Goal: Task Accomplishment & Management: Complete application form

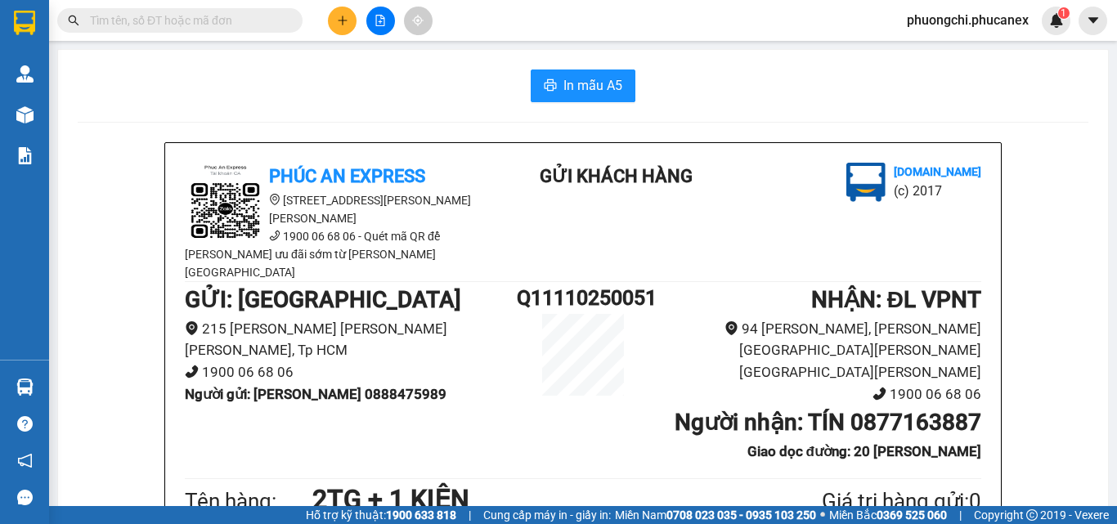
scroll to position [96, 0]
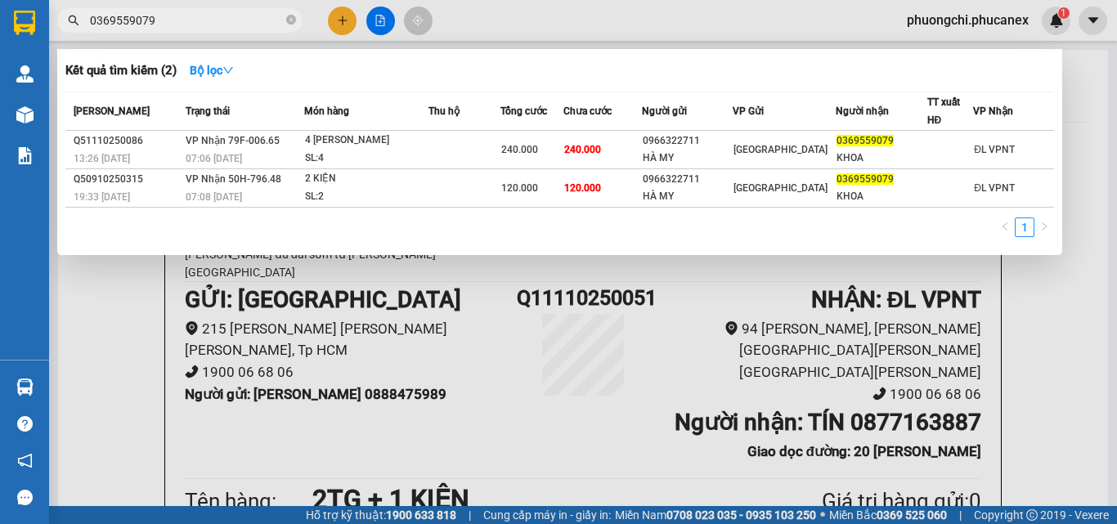
type input "0369559079"
drag, startPoint x: 293, startPoint y: 16, endPoint x: 276, endPoint y: 16, distance: 17.2
click at [290, 16] on icon "close-circle" at bounding box center [291, 20] width 10 height 10
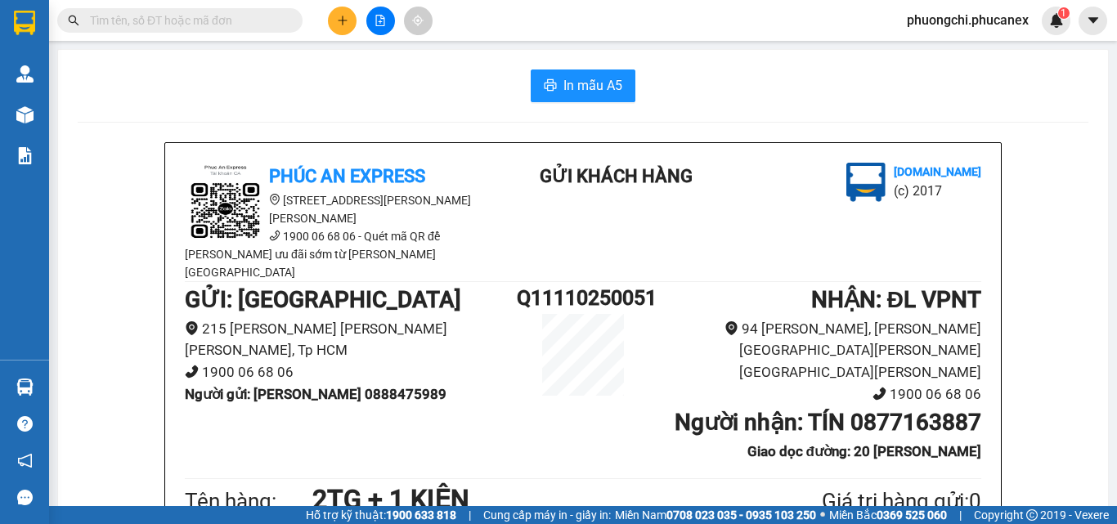
click at [262, 16] on input "text" at bounding box center [186, 20] width 193 height 18
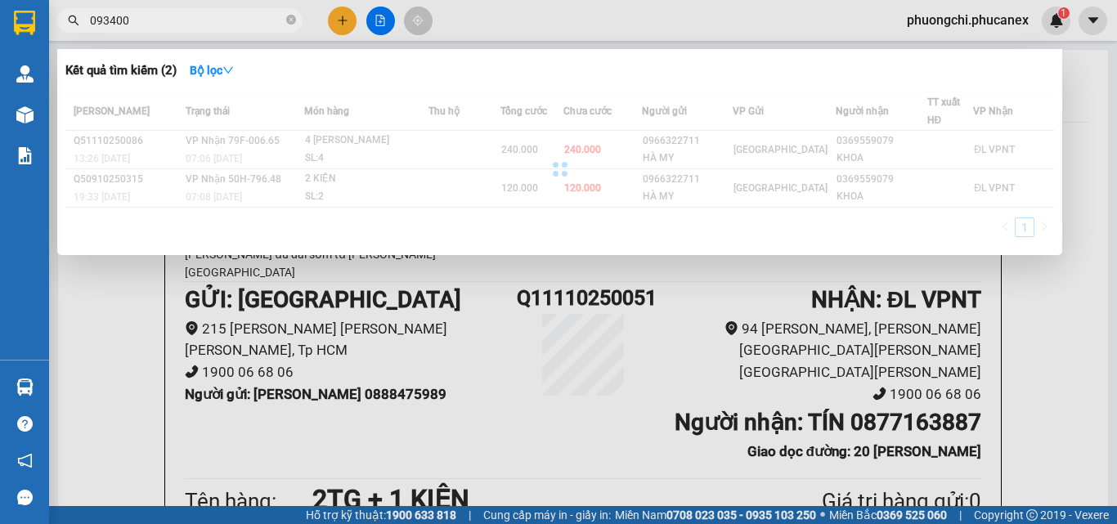
type input "0934006"
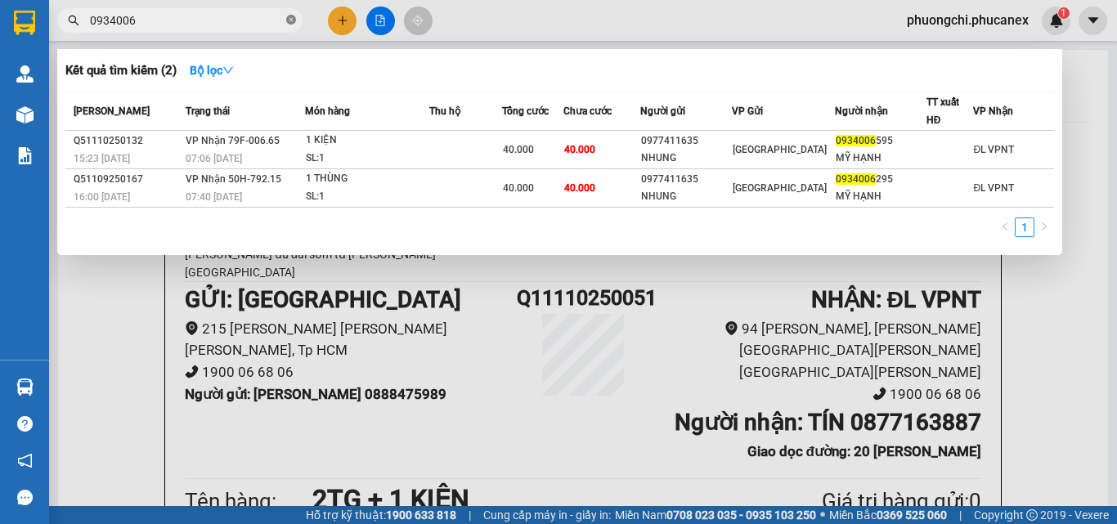
click at [291, 20] on icon "close-circle" at bounding box center [291, 20] width 10 height 10
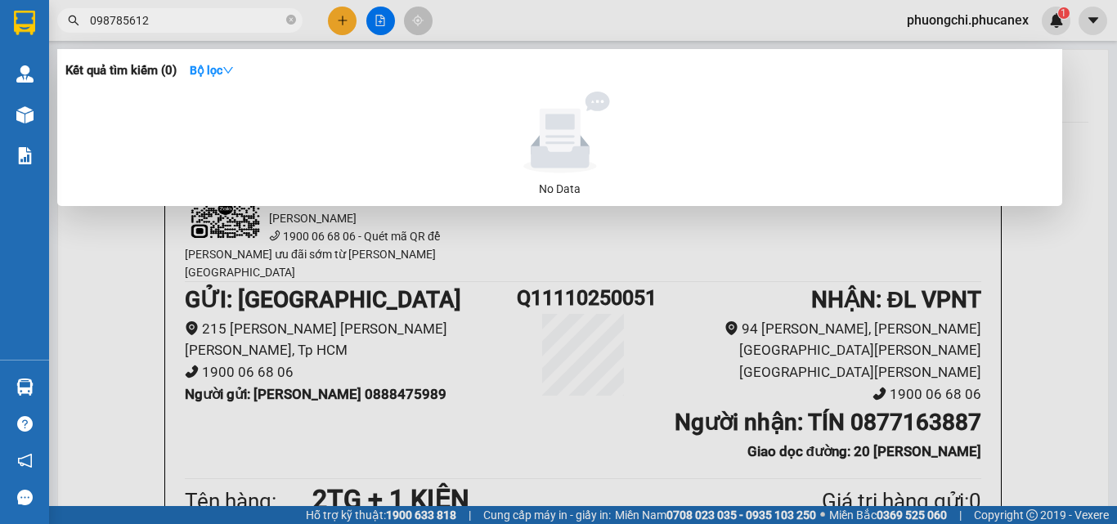
drag, startPoint x: 117, startPoint y: 18, endPoint x: 130, endPoint y: 19, distance: 13.1
click at [118, 18] on input "098785612" at bounding box center [186, 20] width 193 height 18
type input "0987185612"
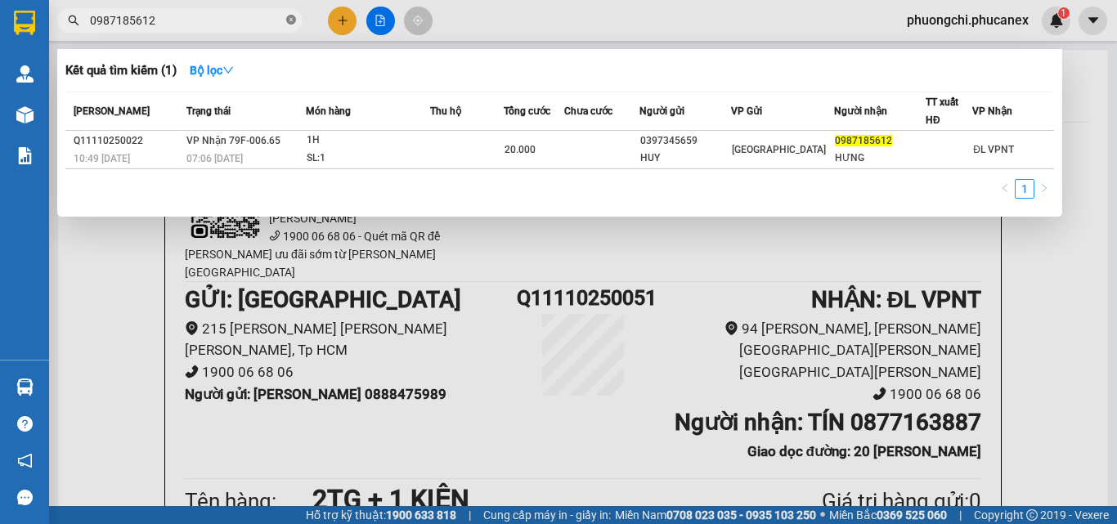
click at [289, 22] on icon "close-circle" at bounding box center [291, 20] width 10 height 10
type input "0924775856"
click at [592, 110] on span "Chưa cước" at bounding box center [588, 110] width 48 height 11
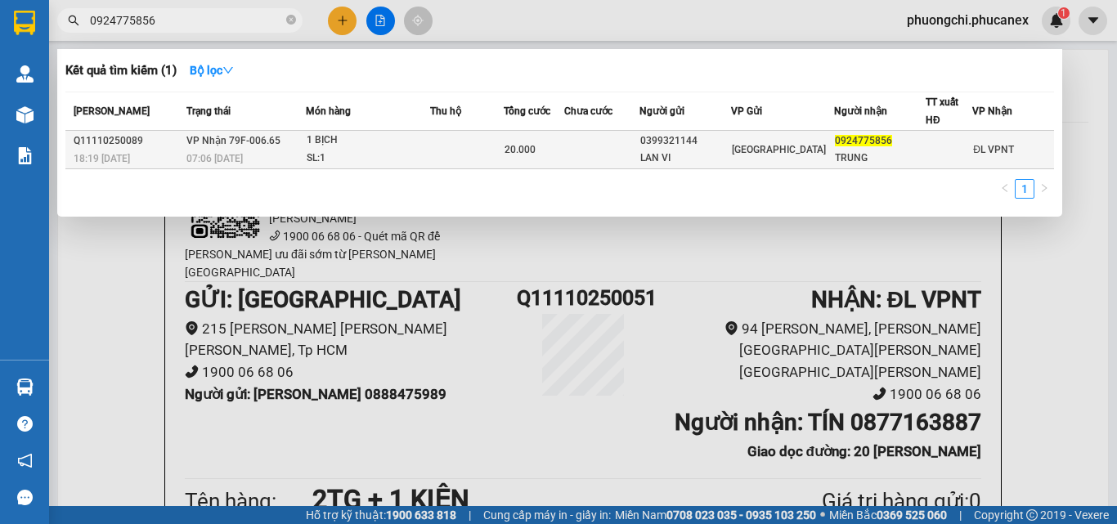
click at [577, 146] on td at bounding box center [601, 150] width 75 height 38
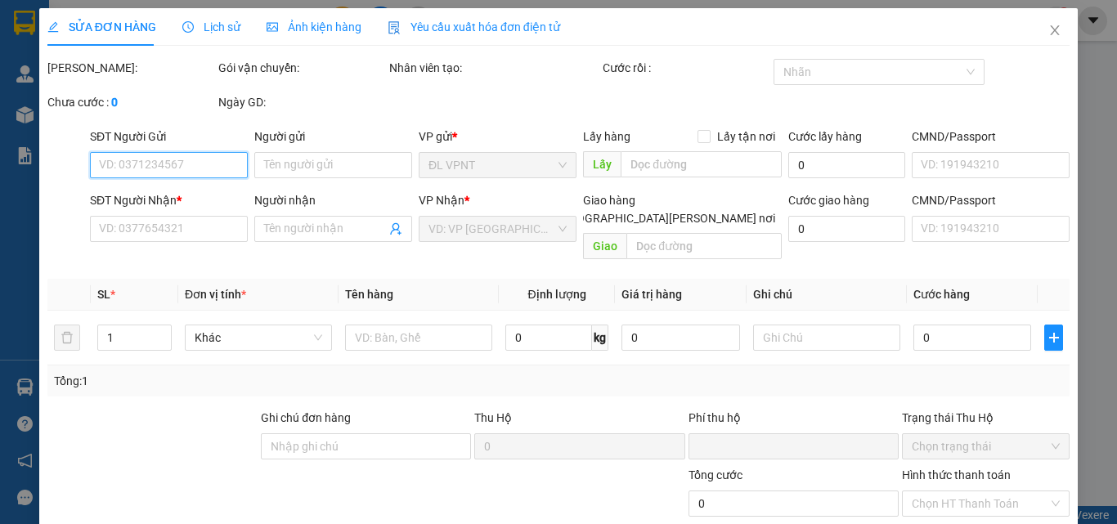
type input "0399321144"
type input "LAN VI"
type input "0924775856"
type input "TRUNG"
type input "0"
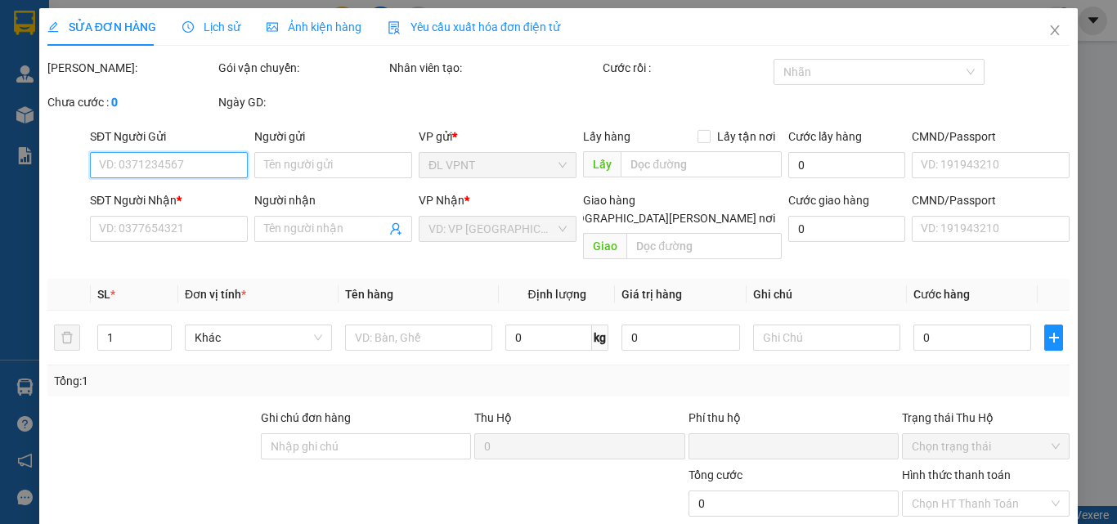
type input "20.000"
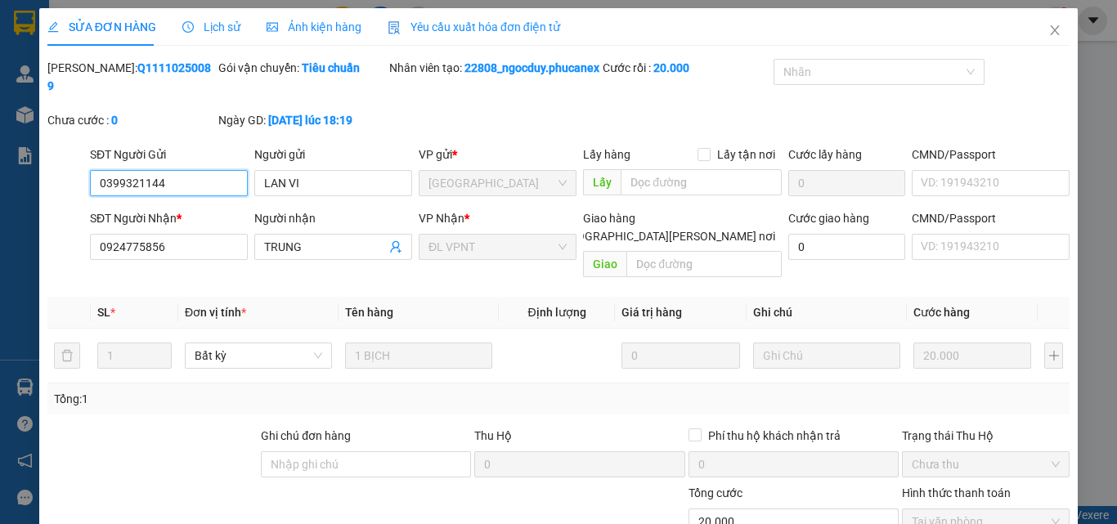
scroll to position [102, 0]
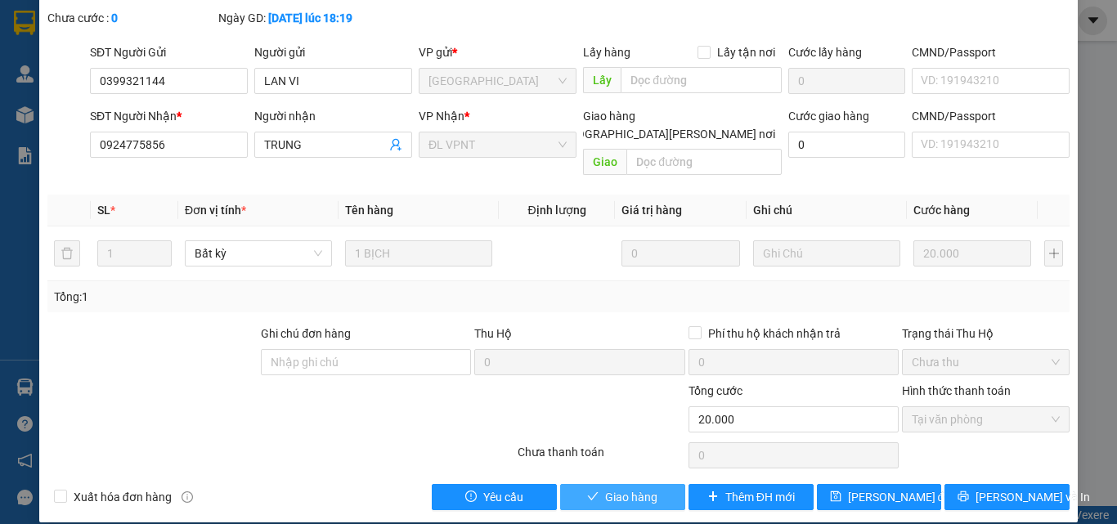
click at [616, 488] on span "Giao hàng" at bounding box center [631, 497] width 52 height 18
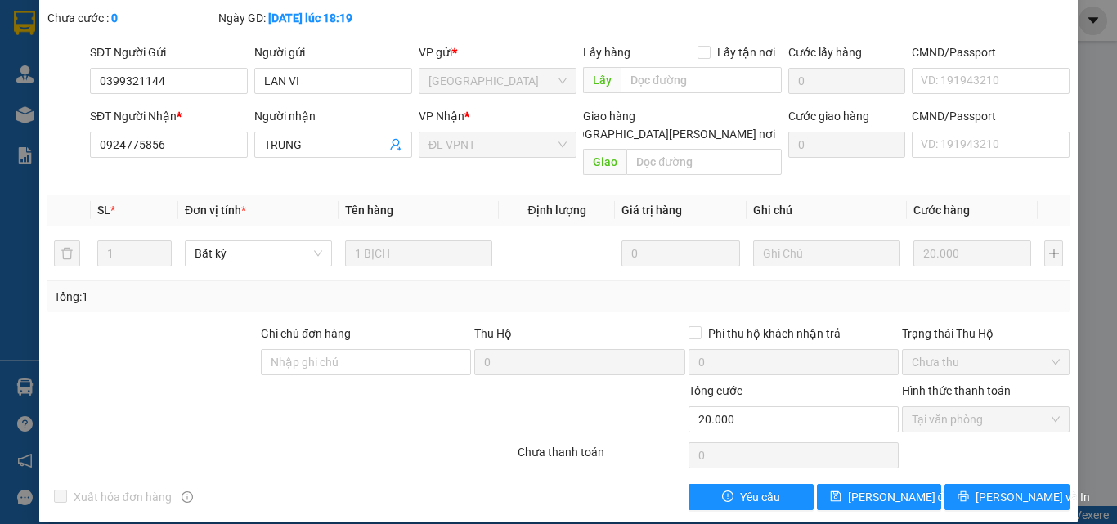
scroll to position [0, 0]
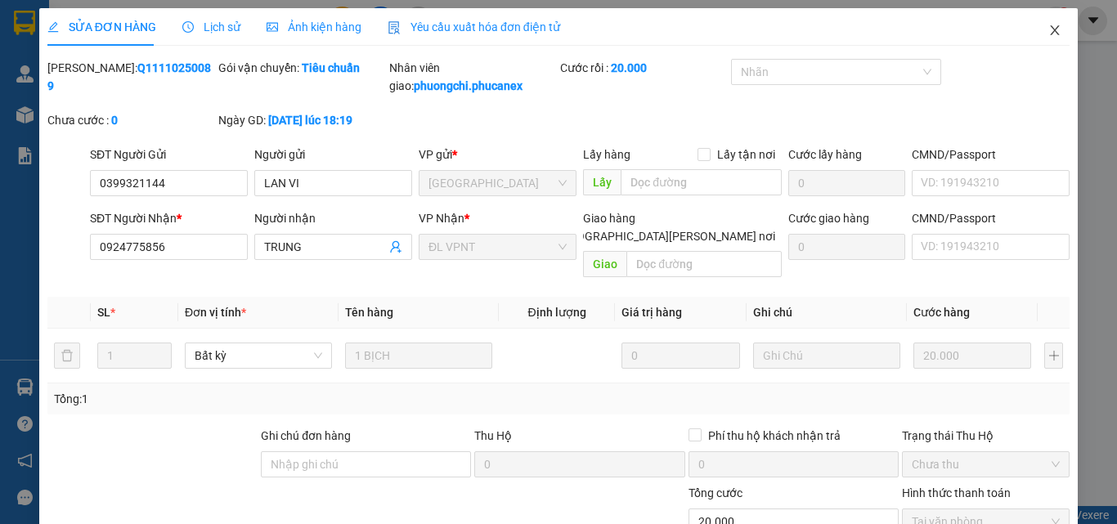
click at [1051, 35] on icon "close" at bounding box center [1055, 30] width 9 height 10
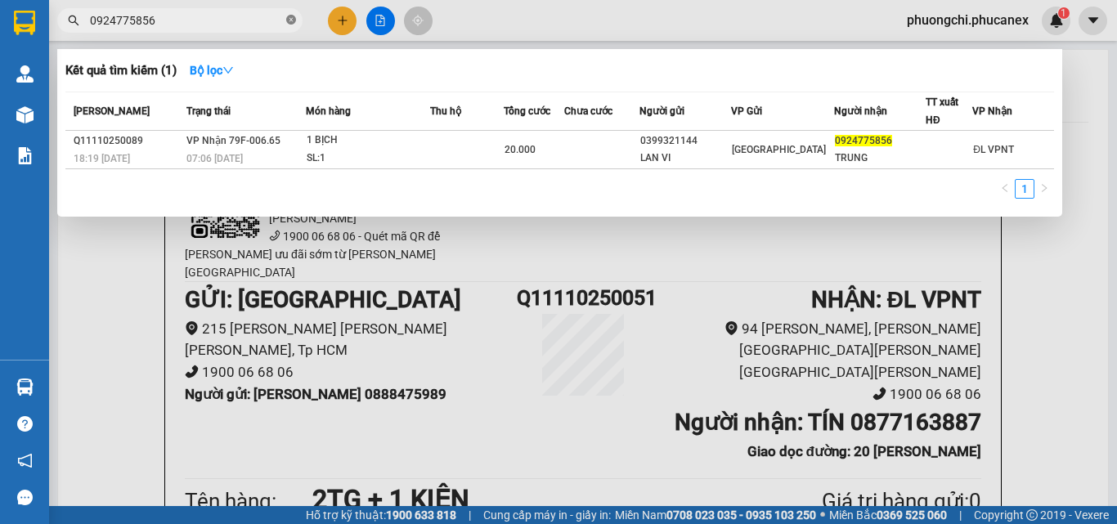
click at [286, 25] on icon "close-circle" at bounding box center [291, 20] width 10 height 10
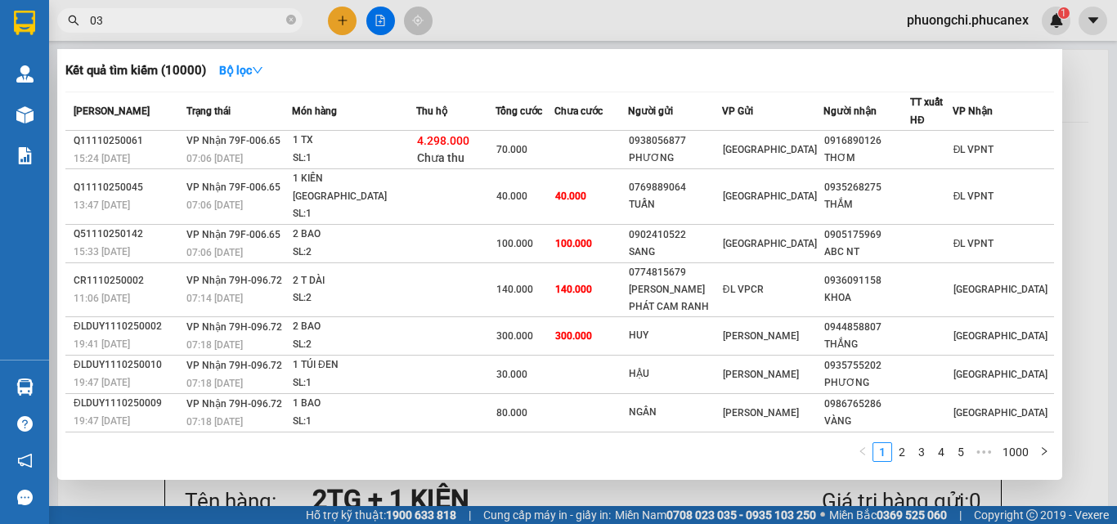
type input "0"
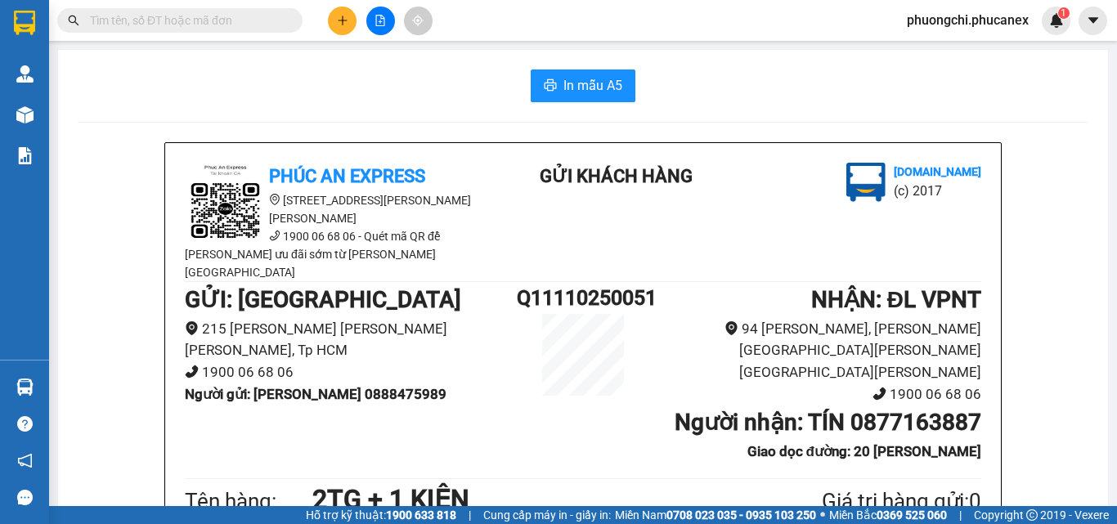
drag, startPoint x: 195, startPoint y: 102, endPoint x: 333, endPoint y: 165, distance: 151.8
